Goal: Find specific page/section: Find specific page/section

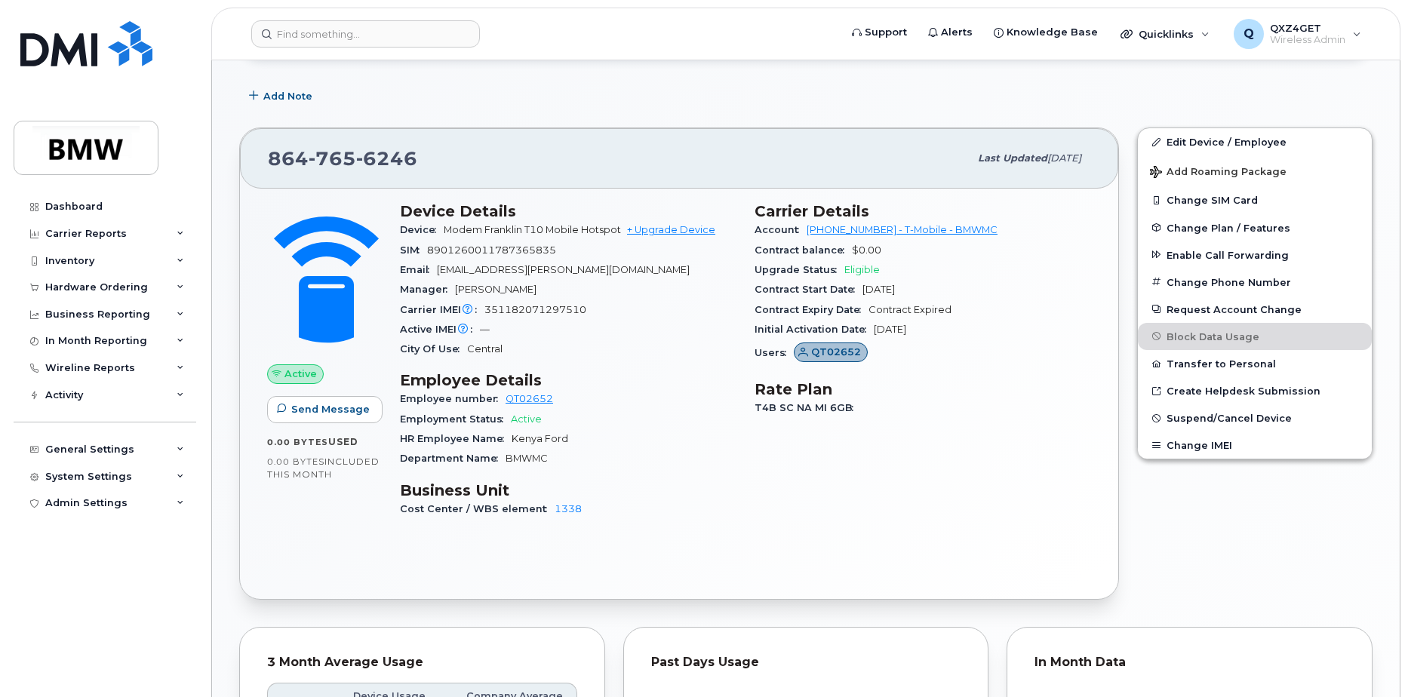
scroll to position [399, 0]
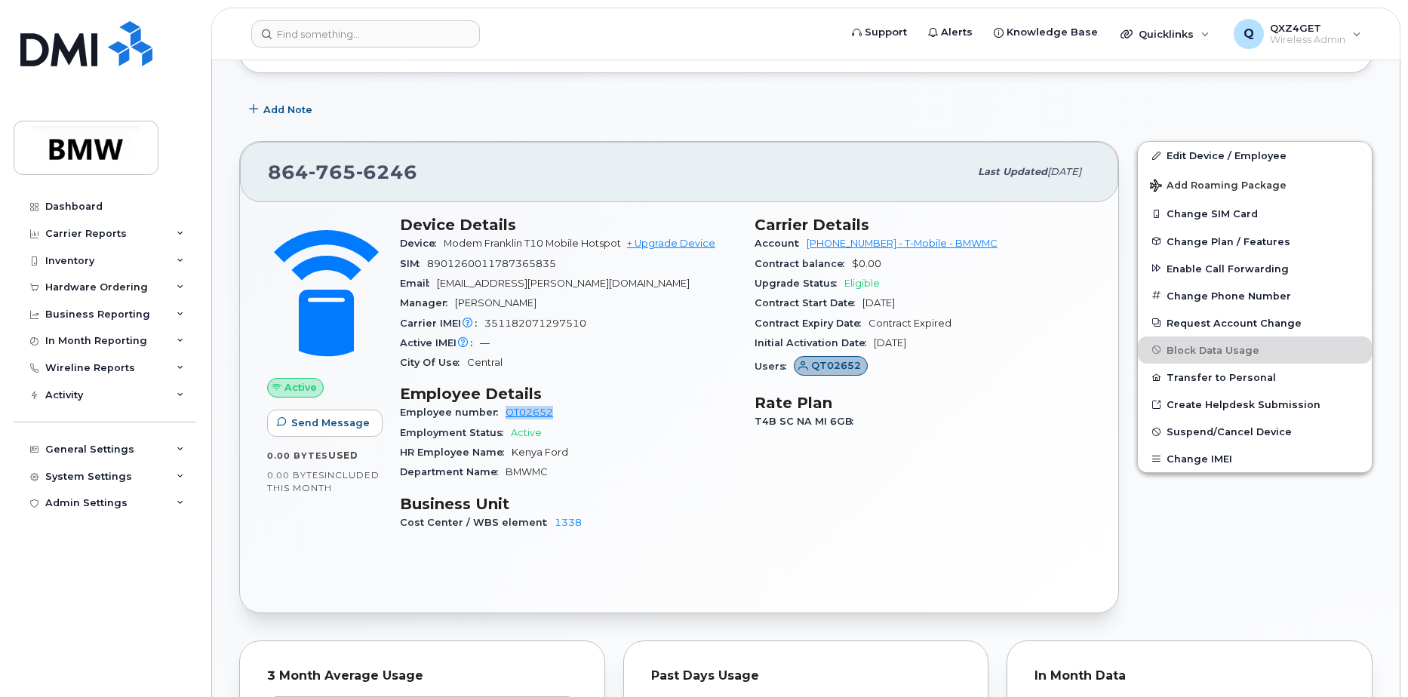
drag, startPoint x: 558, startPoint y: 411, endPoint x: 503, endPoint y: 415, distance: 55.2
click at [503, 415] on div "Employee number QT02652" at bounding box center [568, 413] width 337 height 20
copy link "QT02652"
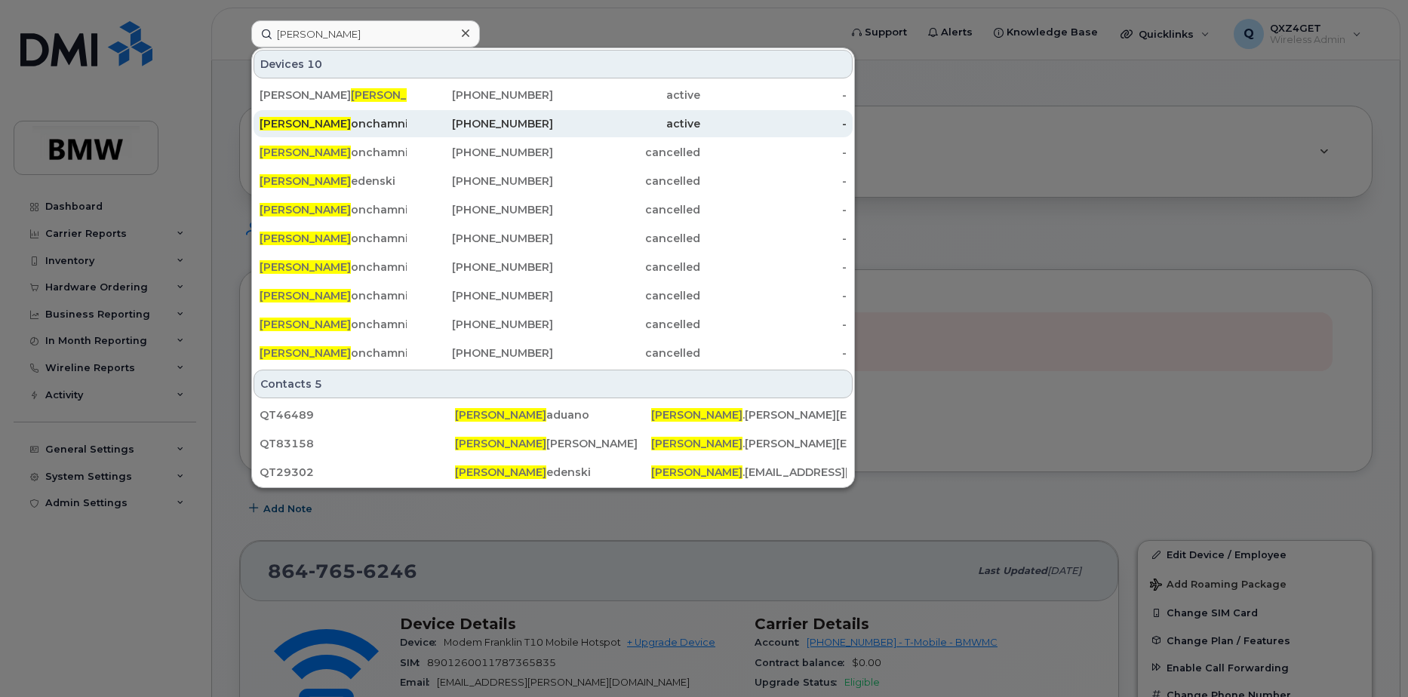
type input "Paul P"
click at [310, 123] on div "Paul P onchamni" at bounding box center [333, 123] width 147 height 15
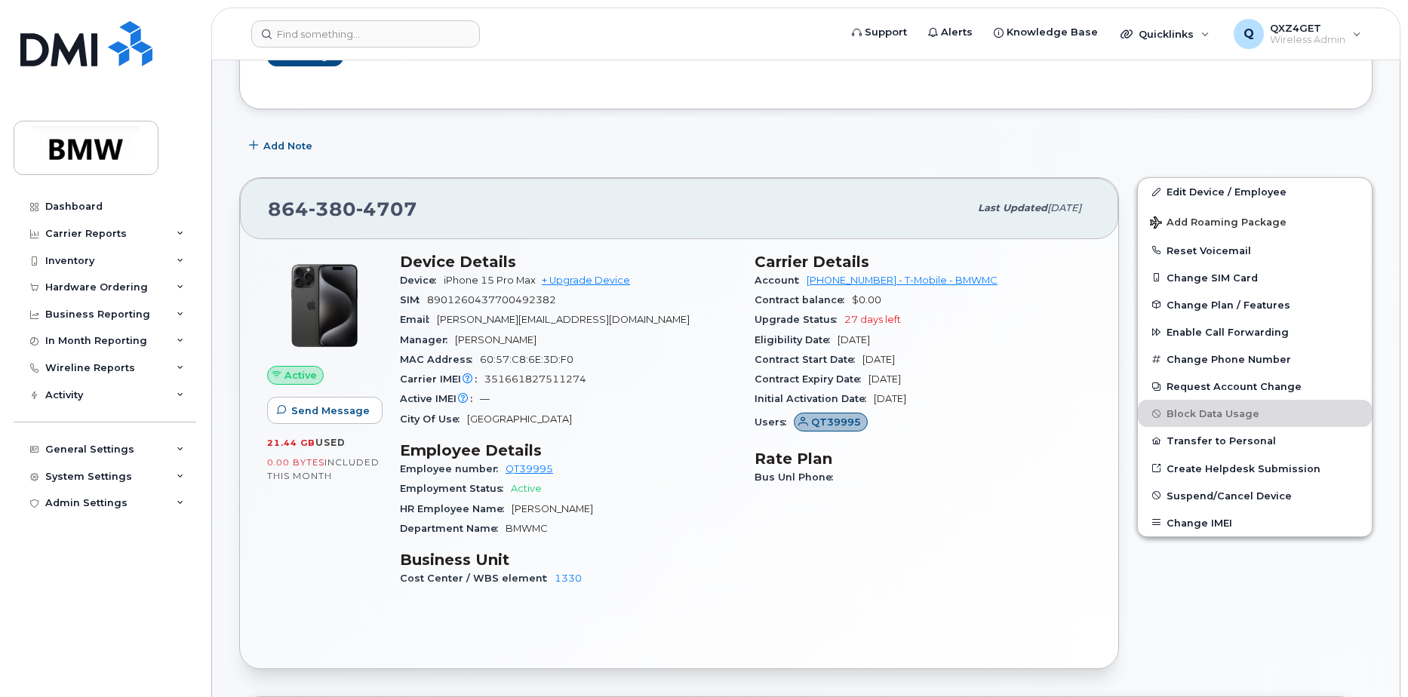
scroll to position [279, 0]
